Goal: Ask a question

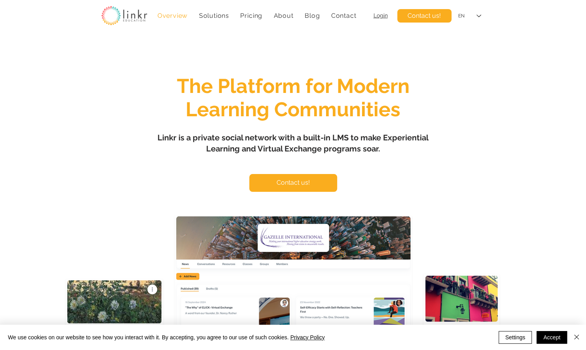
click at [377, 15] on span "Login" at bounding box center [381, 15] width 14 height 6
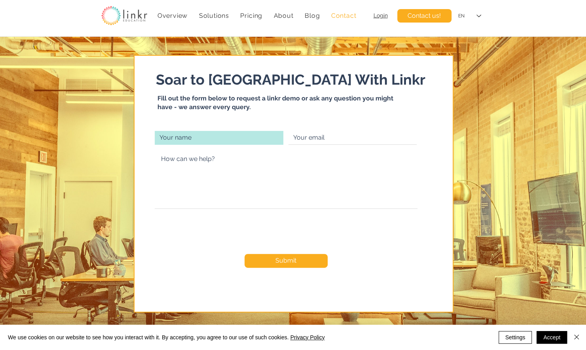
click at [217, 136] on input "main content" at bounding box center [219, 138] width 129 height 14
type input "Martin"
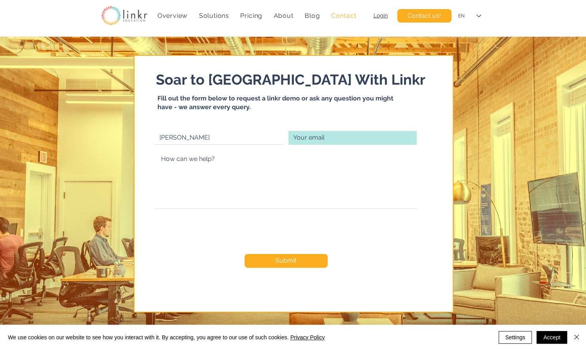
click at [324, 143] on input "main content" at bounding box center [353, 138] width 128 height 14
type input "martin.francisco@mail.mcgill.ca"
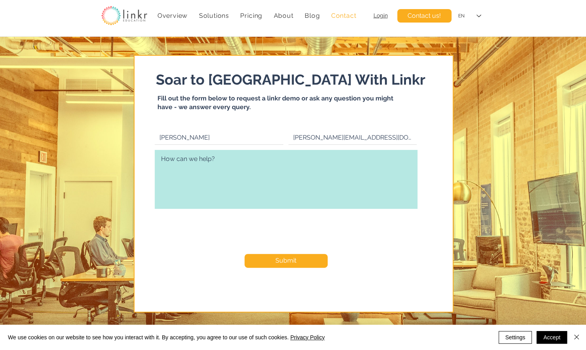
click at [281, 178] on textarea "main content" at bounding box center [286, 179] width 263 height 59
type textarea "How can I delete my account form Linkr Education?"
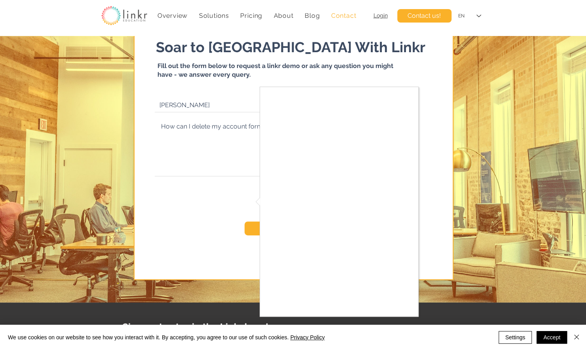
scroll to position [79, 0]
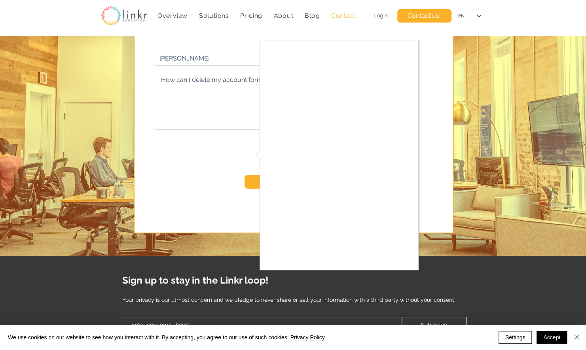
checkbox input "true"
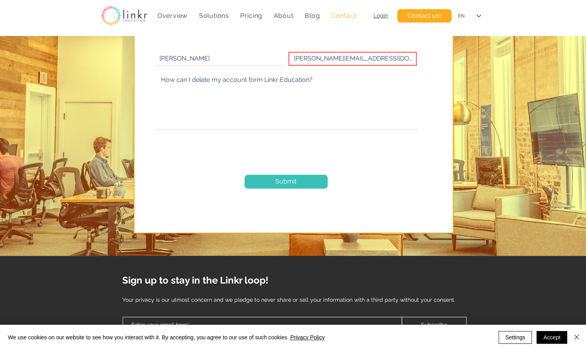
click at [298, 182] on button "Submit" at bounding box center [286, 182] width 83 height 14
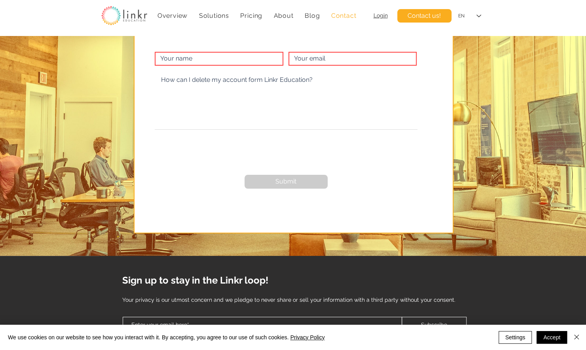
checkbox input "false"
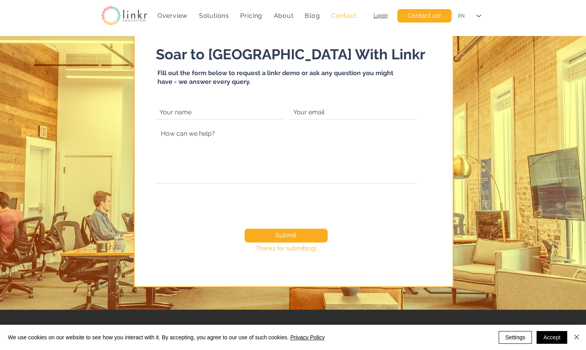
scroll to position [0, 0]
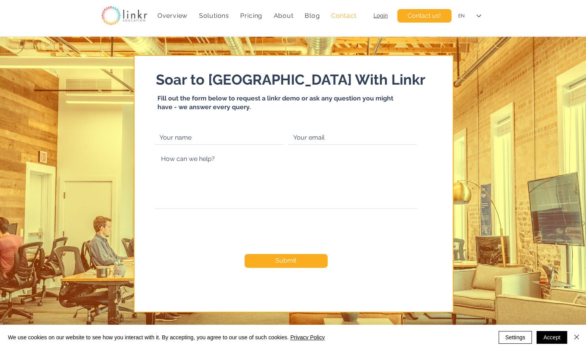
click at [354, 17] on span "Contact" at bounding box center [343, 16] width 25 height 8
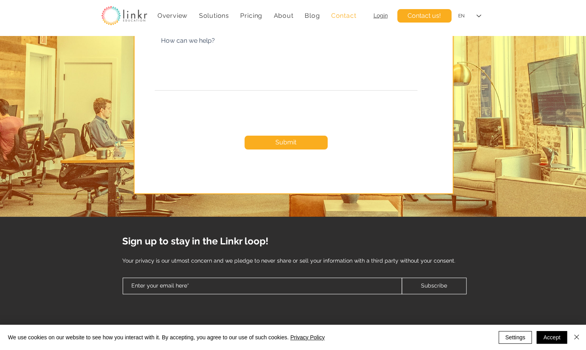
scroll to position [119, 0]
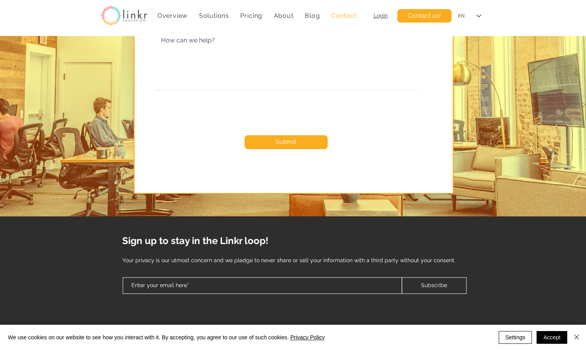
click at [498, 122] on img "main content" at bounding box center [293, 67] width 586 height 298
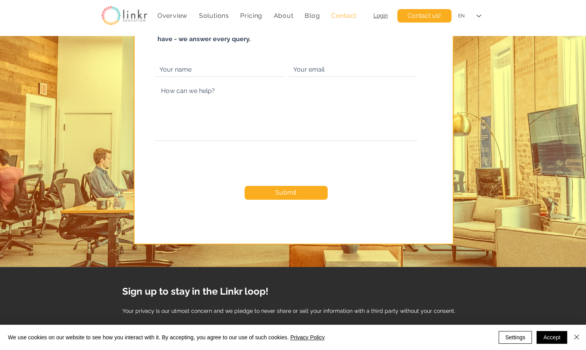
scroll to position [0, 0]
